Goal: Task Accomplishment & Management: Manage account settings

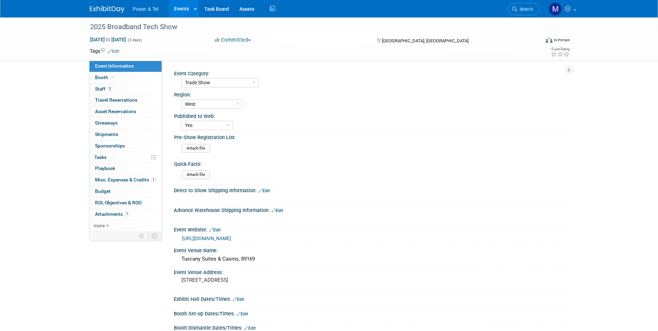
select select "Trade Show"
select select "West"
select select "Yes"
click at [548, 7] on link at bounding box center [562, 8] width 34 height 17
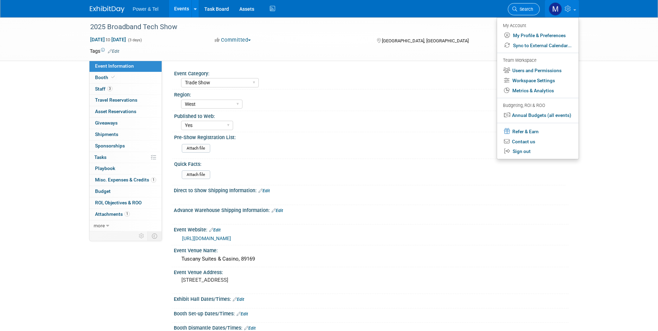
click at [524, 12] on link "Search" at bounding box center [524, 9] width 32 height 12
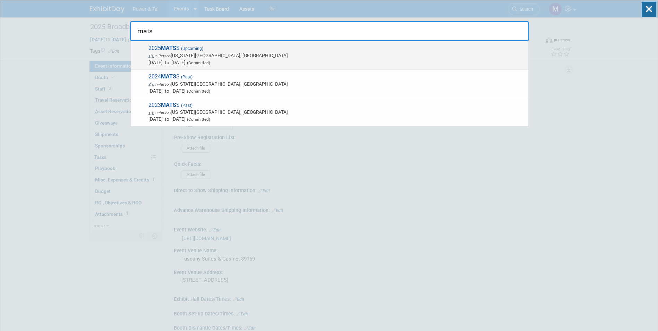
type input "mats"
click at [263, 50] on span "2025 MATS S (Upcoming) In-Person Kansas City, MO Oct 13, 2025 to Oct 15, 2025 (…" at bounding box center [335, 55] width 378 height 21
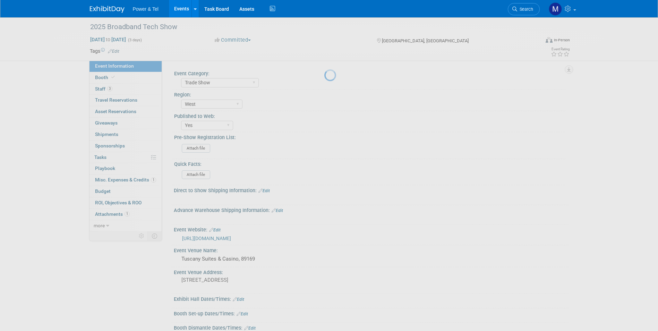
click at [324, 180] on div at bounding box center [329, 165] width 10 height 331
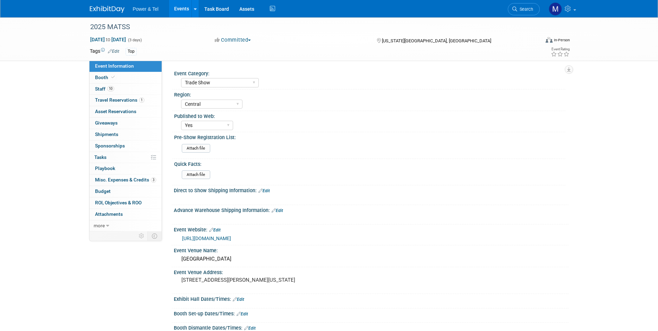
select select "Trade Show"
select select "Central"
select select "Yes"
click at [141, 176] on link "3 Misc. Expenses & Credits 3" at bounding box center [125, 179] width 72 height 11
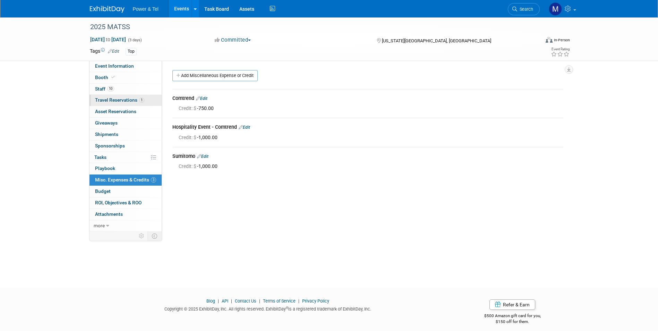
click at [139, 99] on span "1" at bounding box center [141, 99] width 5 height 5
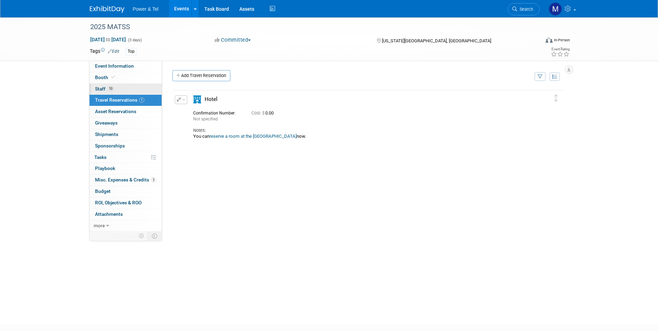
click at [140, 89] on link "10 Staff 10" at bounding box center [125, 89] width 72 height 11
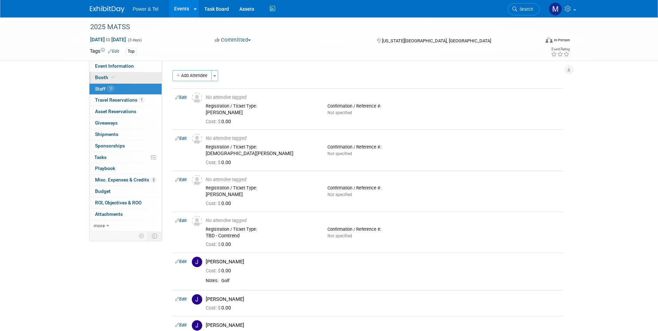
click at [144, 77] on link "Booth" at bounding box center [125, 77] width 72 height 11
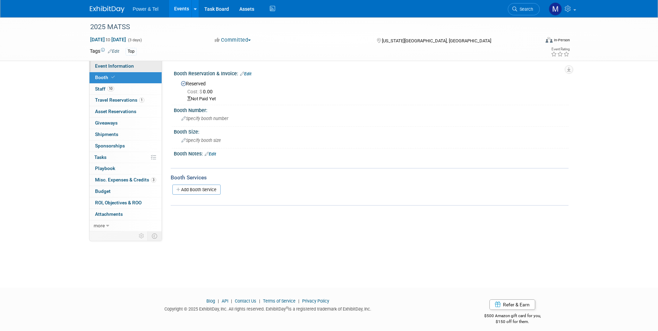
click at [146, 61] on link "Event Information" at bounding box center [125, 66] width 72 height 11
select select "Trade Show"
select select "Central"
select select "Yes"
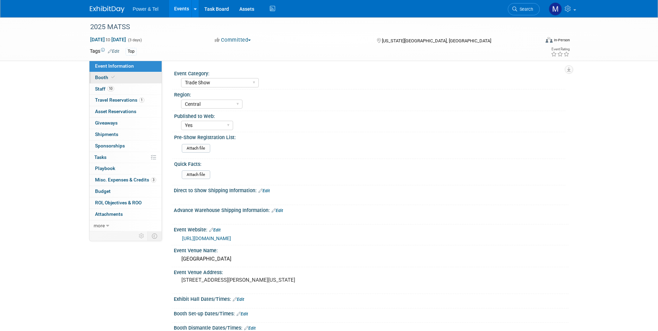
click at [149, 77] on link "Booth" at bounding box center [125, 77] width 72 height 11
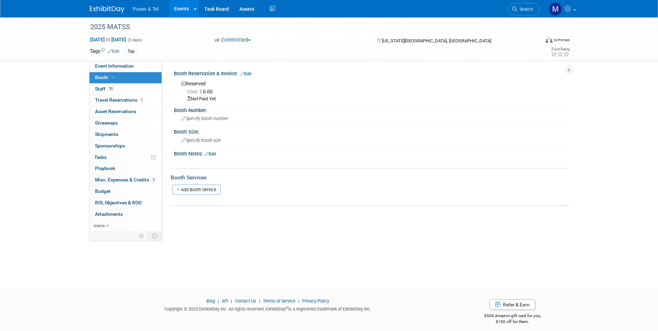
click at [247, 77] on div "Reserved Cost: $ 0.00 Not Paid Yet" at bounding box center [371, 90] width 394 height 26
click at [248, 71] on link "Edit" at bounding box center [245, 73] width 11 height 5
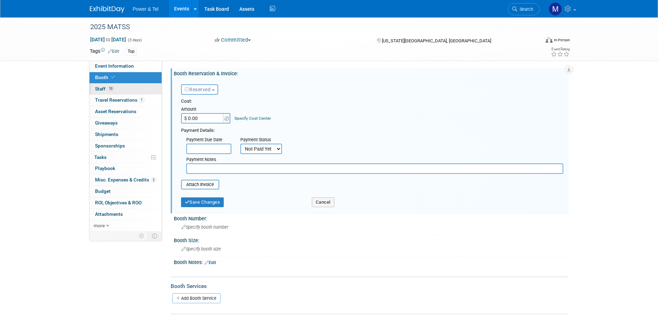
click at [142, 91] on link "10 Staff 10" at bounding box center [125, 89] width 72 height 11
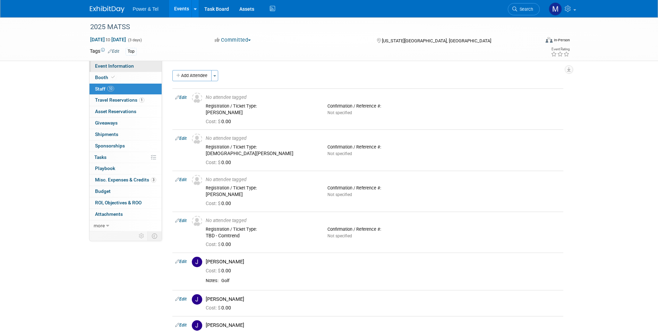
click at [123, 67] on span "Event Information" at bounding box center [114, 66] width 39 height 6
select select "Trade Show"
select select "Central"
select select "Yes"
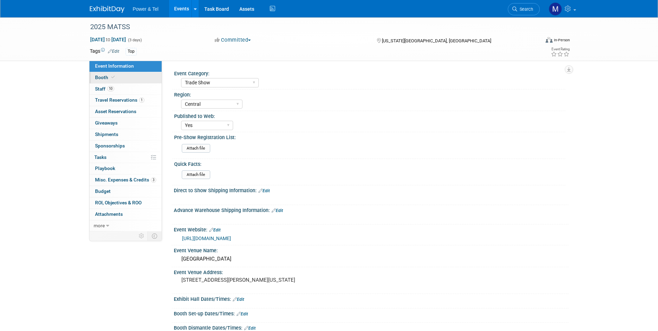
click at [141, 77] on link "Booth" at bounding box center [125, 77] width 72 height 11
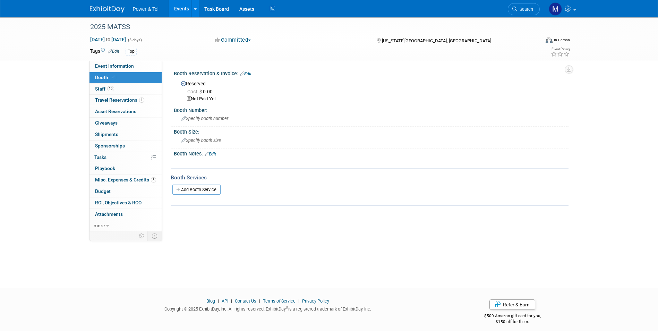
drag, startPoint x: 133, startPoint y: 63, endPoint x: 174, endPoint y: 79, distance: 43.3
click at [133, 63] on link "Event Information" at bounding box center [125, 66] width 72 height 11
select select "Trade Show"
select select "Central"
select select "Yes"
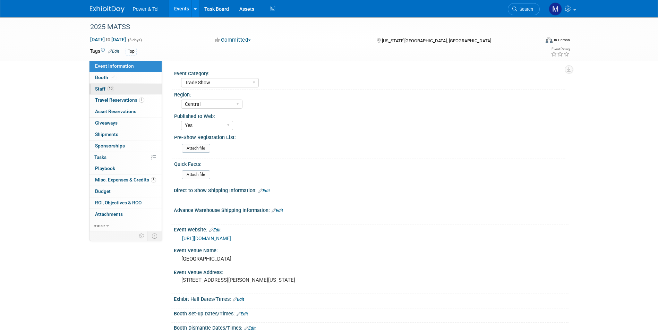
click at [113, 84] on link "10 Staff 10" at bounding box center [125, 89] width 72 height 11
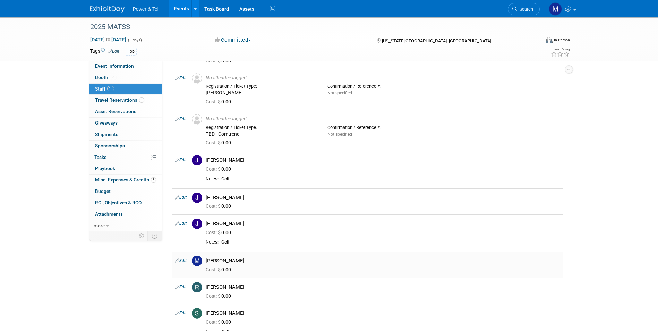
scroll to position [139, 0]
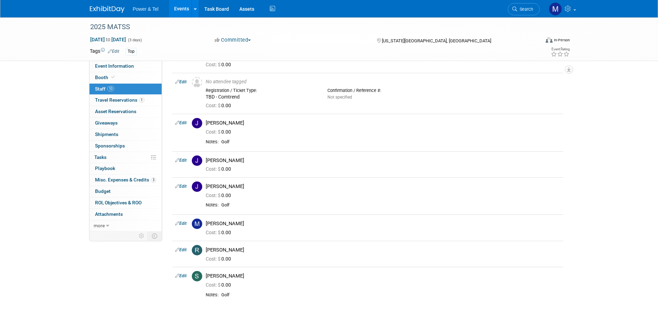
click at [167, 1] on ul "Power & Tel Events Add Event Bulk Upload Events Shareable Event Boards Recently…" at bounding box center [205, 8] width 144 height 17
click at [182, 21] on div "2025 MATSS" at bounding box center [308, 27] width 441 height 12
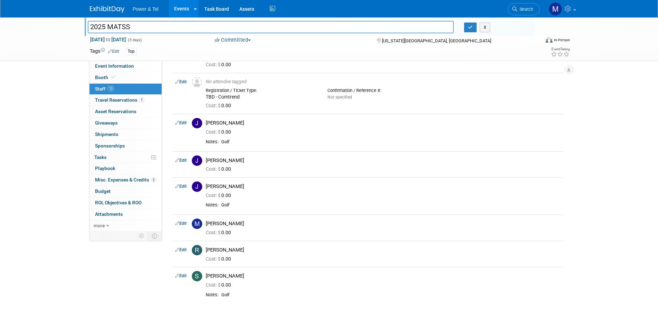
click at [188, 7] on link "Events" at bounding box center [181, 8] width 25 height 17
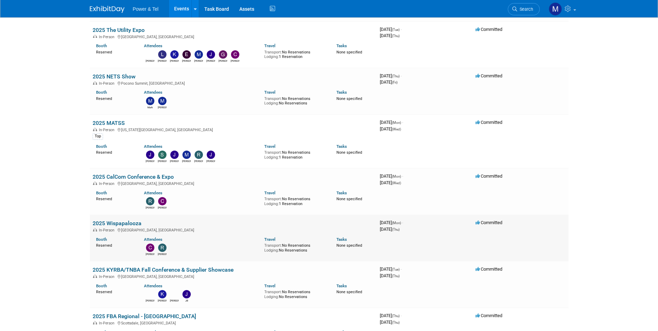
scroll to position [693, 0]
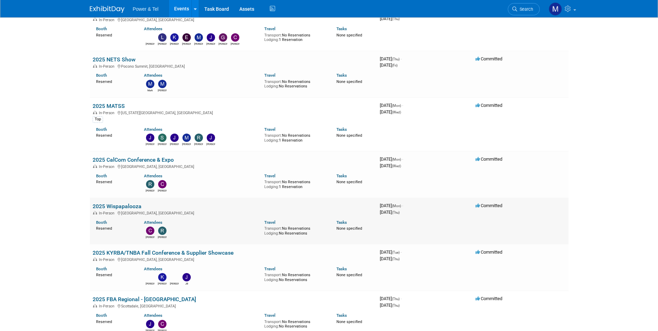
click at [126, 202] on td "2025 Wispapalooza In-Person [GEOGRAPHIC_DATA], [GEOGRAPHIC_DATA] Booth Reserved…" at bounding box center [233, 221] width 287 height 46
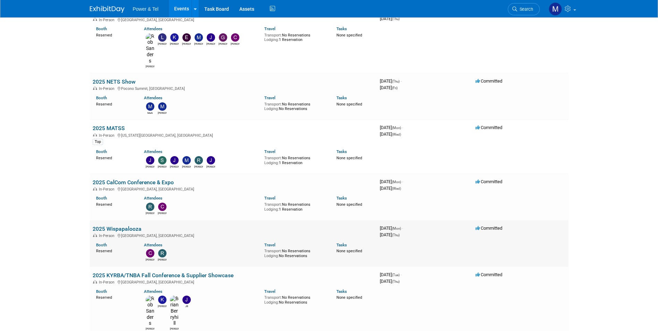
click at [126, 220] on td "2025 Wispapalooza In-Person [GEOGRAPHIC_DATA], [GEOGRAPHIC_DATA] Booth Reserved…" at bounding box center [233, 243] width 287 height 46
drag, startPoint x: 126, startPoint y: 202, endPoint x: 126, endPoint y: 206, distance: 3.8
click at [126, 225] on link "2025 Wispapalooza" at bounding box center [117, 228] width 49 height 7
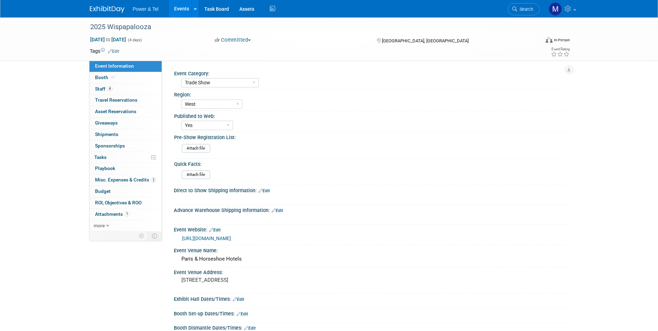
select select "Trade Show"
select select "West"
select select "Yes"
click at [234, 243] on div "https://www.wispaevents.org/wpalooza25/begin" at bounding box center [371, 238] width 394 height 10
click at [231, 240] on link "https://www.wispaevents.org/wpalooza25/begin" at bounding box center [206, 238] width 49 height 6
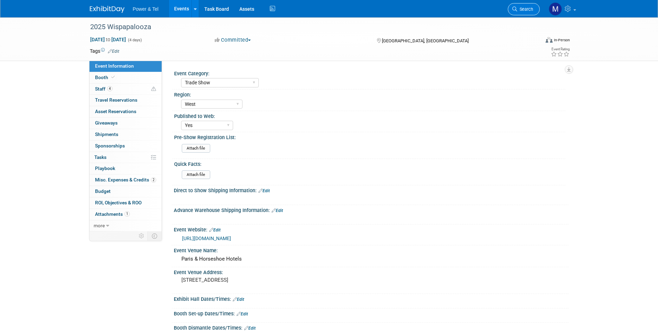
click at [534, 13] on link "Search" at bounding box center [524, 9] width 32 height 12
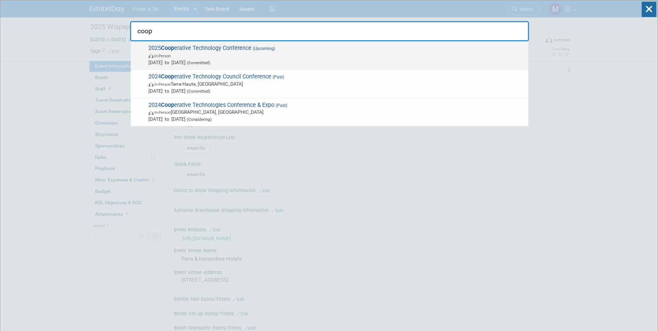
type input "coop"
click at [212, 47] on span "2025 Coop erative Technology Conference (Upcoming) In-Person Oct 1, 2025 to Oct…" at bounding box center [335, 55] width 378 height 21
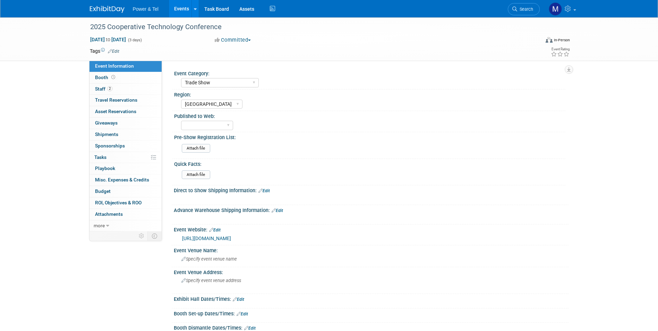
select select "Trade Show"
select select "[GEOGRAPHIC_DATA]"
drag, startPoint x: 139, startPoint y: 78, endPoint x: 192, endPoint y: 88, distance: 53.6
click at [139, 78] on link "Booth" at bounding box center [125, 77] width 72 height 11
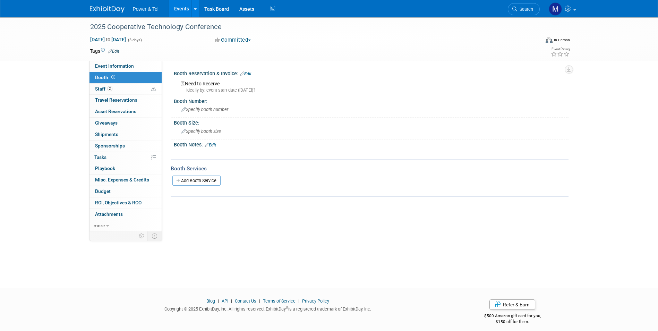
click at [220, 88] on div "Ideally by: event start date ([DATE])?" at bounding box center [372, 90] width 382 height 6
drag, startPoint x: 248, startPoint y: 74, endPoint x: 250, endPoint y: 80, distance: 5.8
click at [249, 75] on link "Edit" at bounding box center [245, 73] width 11 height 5
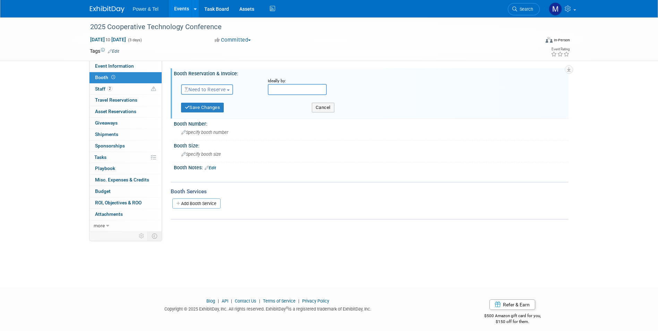
click at [202, 86] on button "Need to Reserve" at bounding box center [207, 89] width 52 height 10
click at [218, 111] on link "Reserved" at bounding box center [218, 111] width 74 height 10
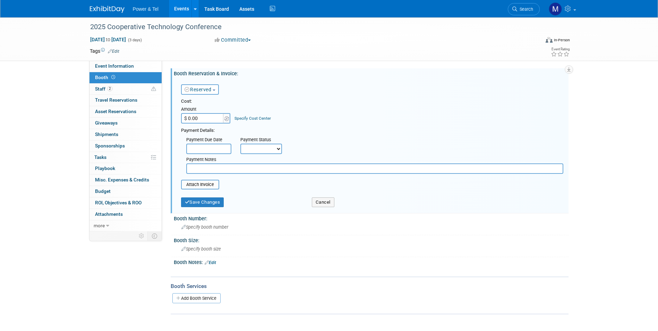
click at [214, 120] on input "$ 0.00" at bounding box center [202, 118] width 43 height 10
type input "$ 700.00"
click at [203, 168] on input "text" at bounding box center [374, 168] width 377 height 10
click at [206, 184] on input "file" at bounding box center [177, 184] width 83 height 8
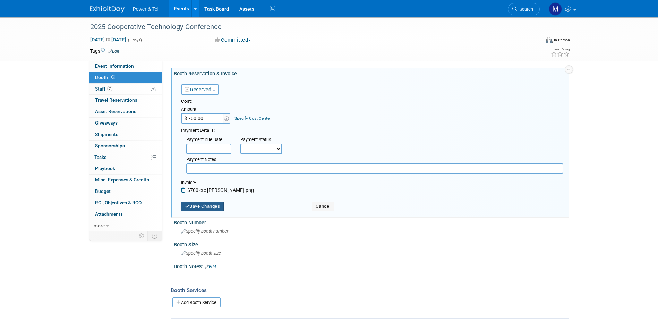
click at [207, 206] on button "Save Changes" at bounding box center [202, 206] width 43 height 10
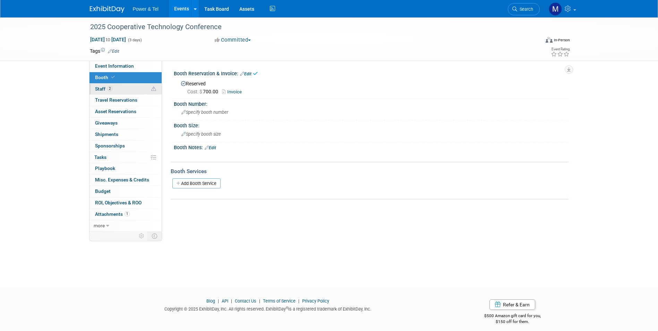
click at [120, 84] on link "2 Staff 2" at bounding box center [125, 89] width 72 height 11
